Goal: Task Accomplishment & Management: Use online tool/utility

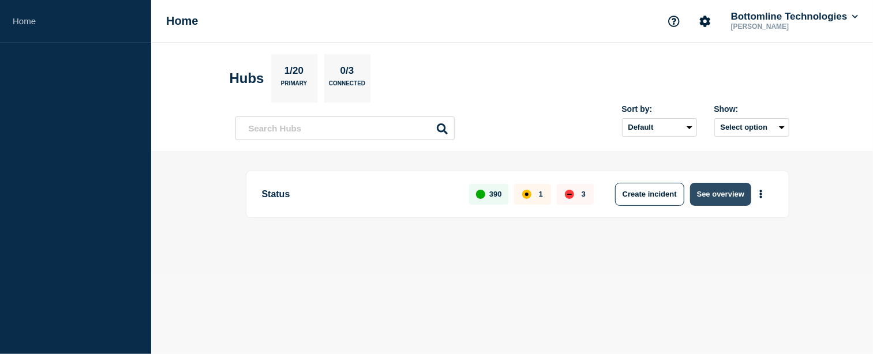
click at [737, 195] on button "See overview" at bounding box center [720, 194] width 61 height 23
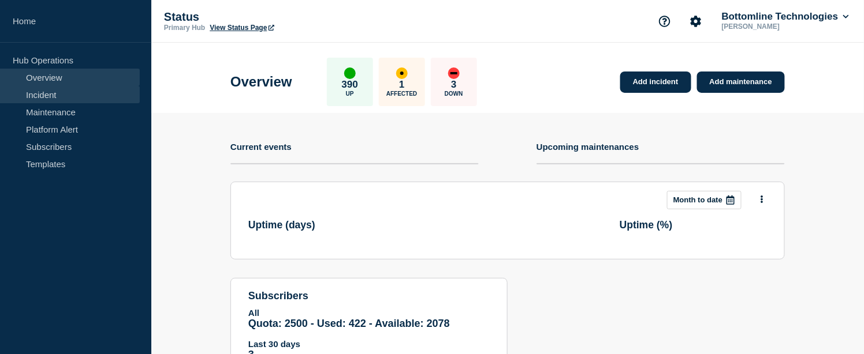
click at [60, 94] on link "Incident" at bounding box center [70, 94] width 140 height 17
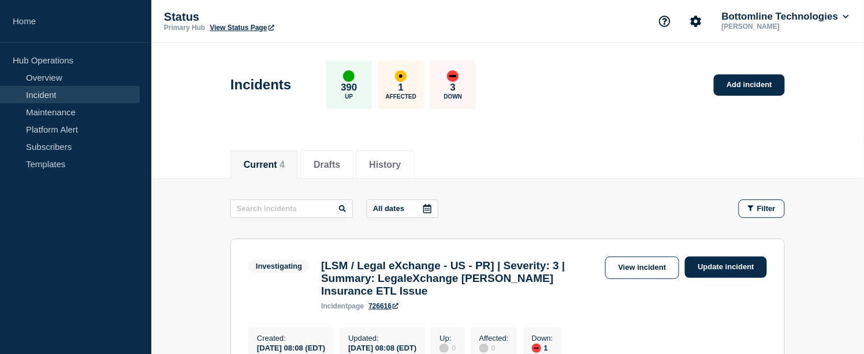
scroll to position [128, 0]
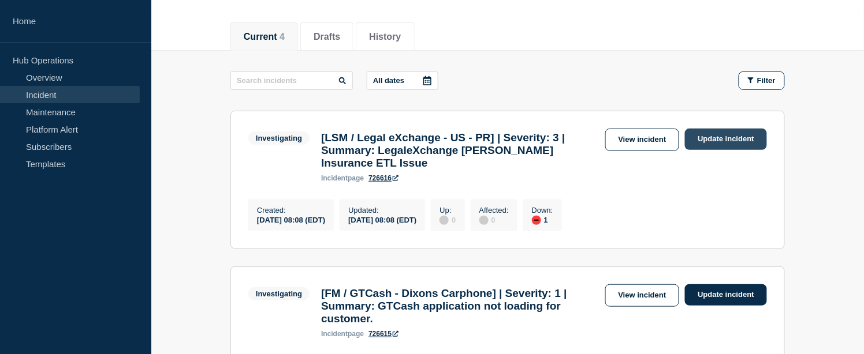
click at [711, 137] on link "Update incident" at bounding box center [726, 139] width 82 height 21
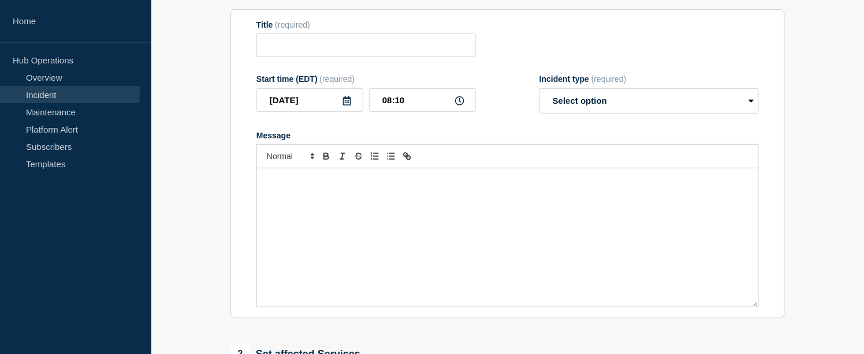
type input "[LSM / Legal eXchange - US - PR] | Severity: 3 | Summary: LegaleXchange Markel …"
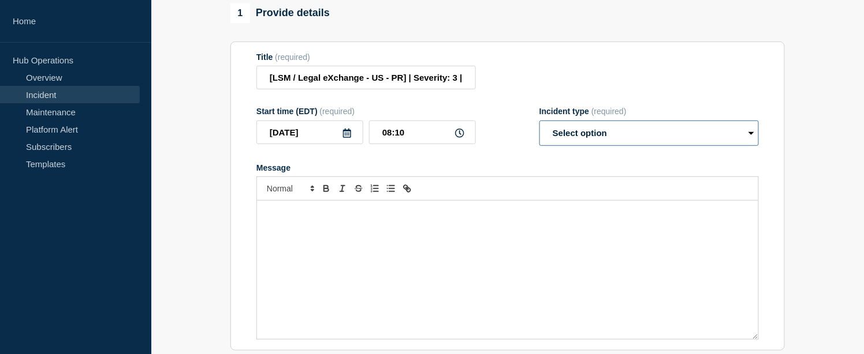
click at [632, 143] on select "Select option Investigating Identified Monitoring Resolved" at bounding box center [648, 133] width 219 height 25
select select "investigating"
click at [539, 130] on select "Select option Investigating Identified Monitoring Resolved" at bounding box center [648, 133] width 219 height 25
click at [460, 84] on input "[LSM / Legal eXchange - US - PR] | Severity: 3 | Summary: LegaleXchange Markel …" at bounding box center [365, 78] width 219 height 24
click at [464, 89] on input "[LSM / Legal eXchange - US - PR] | Severity: 3 | Summary: LegaleXchange Markel …" at bounding box center [365, 78] width 219 height 24
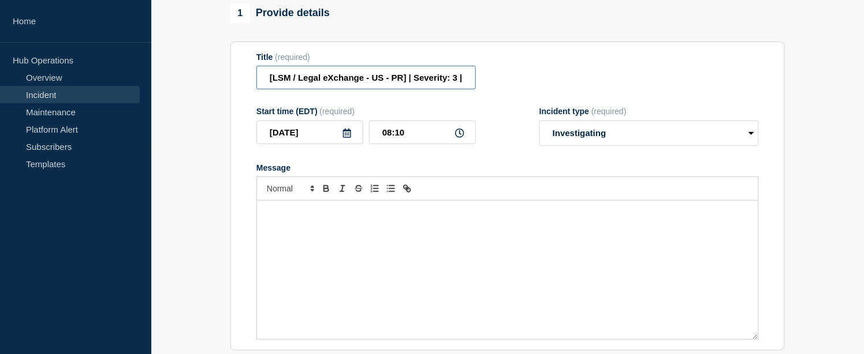
click at [464, 89] on input "[LSM / Legal eXchange - US - PR] | Severity: 3 | Summary: LegaleXchange Markel …" at bounding box center [365, 78] width 219 height 24
click at [461, 87] on input "[LSM / Legal eXchange - US - PR] | Severity: 3 | Summary: LegaleXchange Markel …" at bounding box center [365, 78] width 219 height 24
paste input "WT-59943"
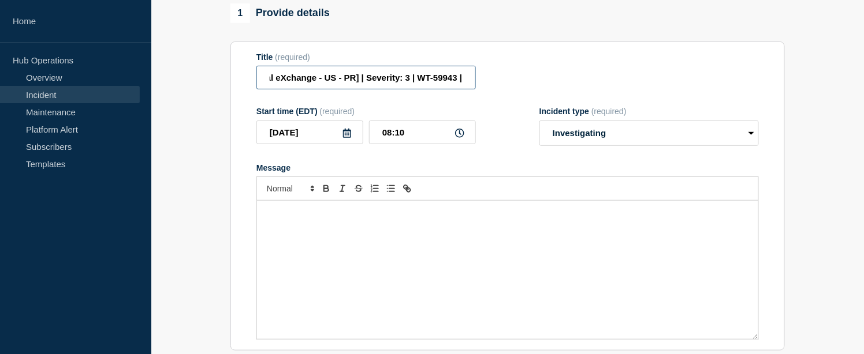
type input "[LSM / Legal eXchange - US - PR] | Severity: 3 | WT-59943 | Summary: LegaleXcha…"
click at [381, 247] on div "Message" at bounding box center [507, 270] width 501 height 139
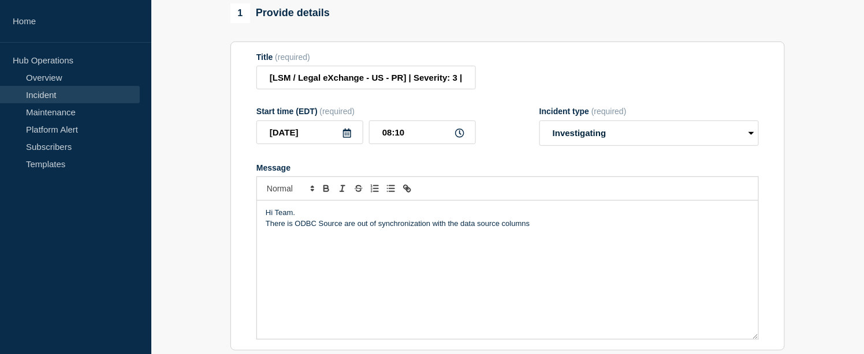
click at [296, 229] on p "There is ODBC Source are out of synchronization with the data source columns" at bounding box center [508, 224] width 484 height 10
click at [552, 229] on p "There is an ODBC Source are out of synchronization with the data source columns" at bounding box center [508, 224] width 484 height 10
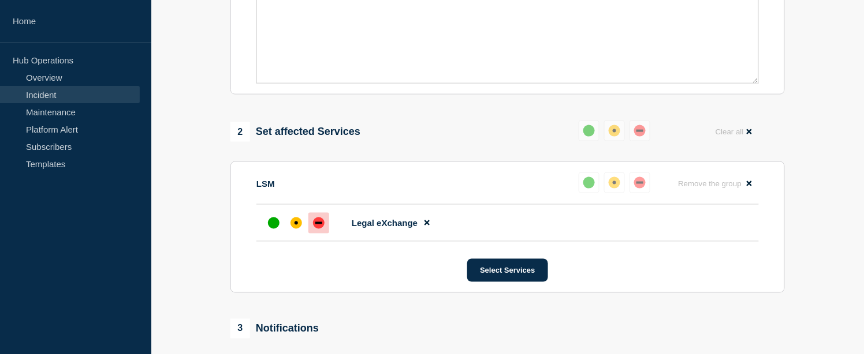
scroll to position [128, 0]
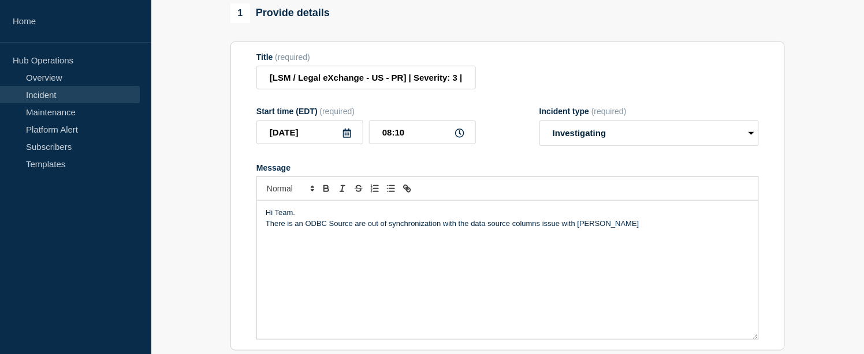
click at [604, 229] on p "There is an ODBC Source are out of synchronization with the data source columns…" at bounding box center [508, 224] width 484 height 10
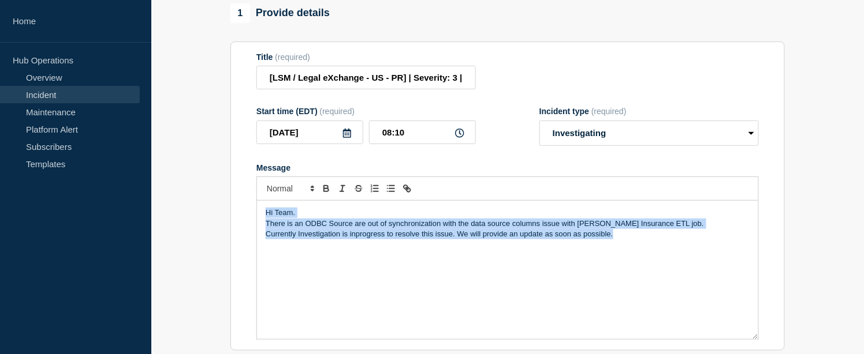
click at [428, 239] on p "Currently Investigation is inprogress to resolve this issue. We will provide an…" at bounding box center [508, 234] width 484 height 10
drag, startPoint x: 632, startPoint y: 245, endPoint x: 267, endPoint y: 231, distance: 365.1
click at [267, 231] on div "Hi Team. There is an ODBC Source are out of synchronization with the data sourc…" at bounding box center [507, 270] width 501 height 139
copy div "There is an ODBC Source are out of synchronization with the data source columns…"
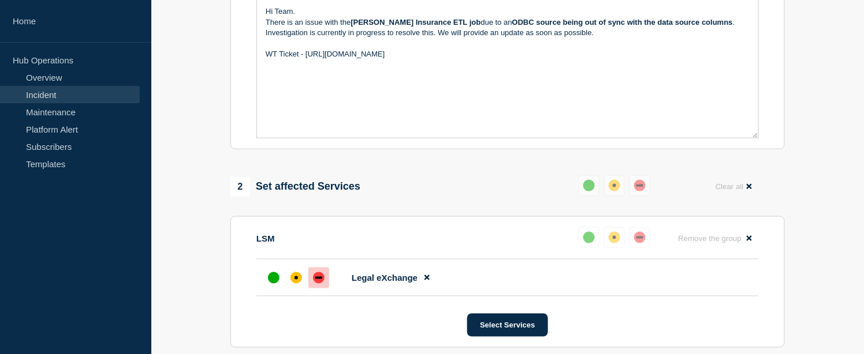
scroll to position [394, 0]
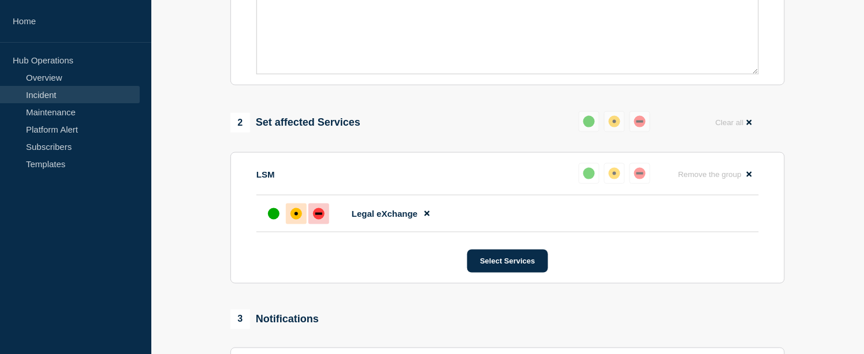
click at [300, 218] on div at bounding box center [296, 214] width 21 height 21
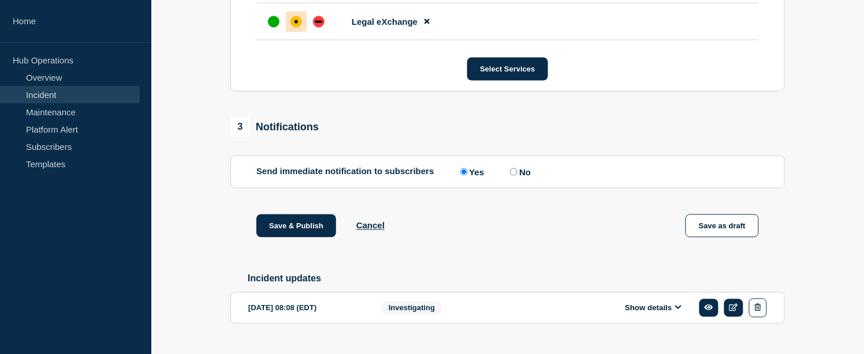
scroll to position [623, 0]
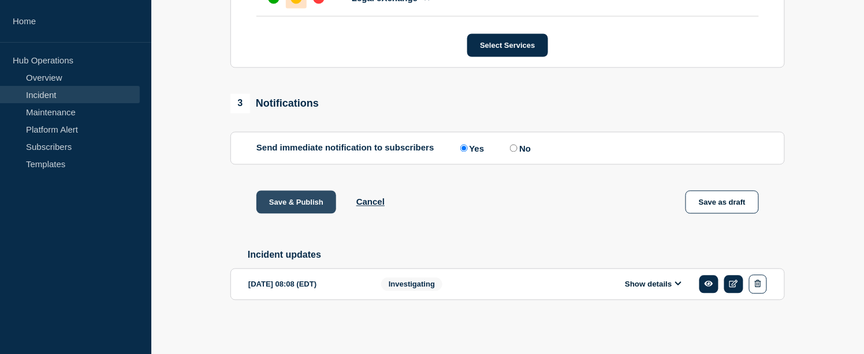
click at [291, 206] on button "Save & Publish" at bounding box center [296, 202] width 80 height 23
